Goal: Task Accomplishment & Management: Manage account settings

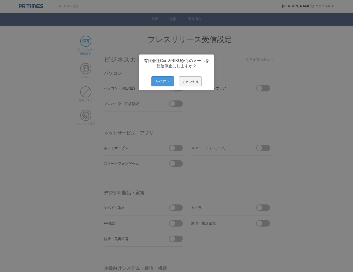
click at [163, 81] on span "配信停止" at bounding box center [163, 81] width 23 height 10
